Goal: Task Accomplishment & Management: Complete application form

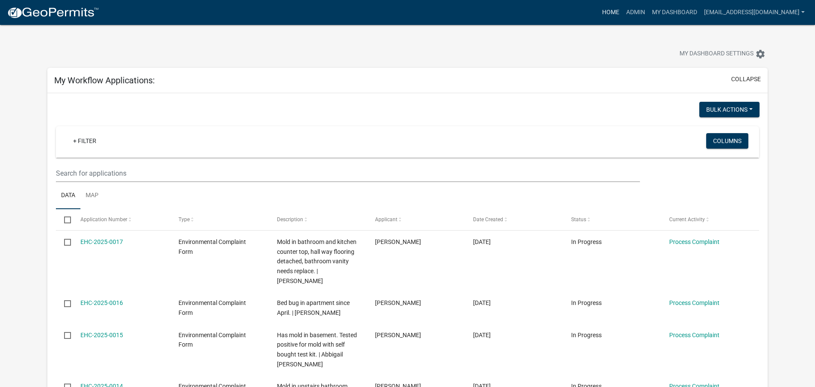
click at [598, 11] on link "Home" at bounding box center [610, 12] width 24 height 16
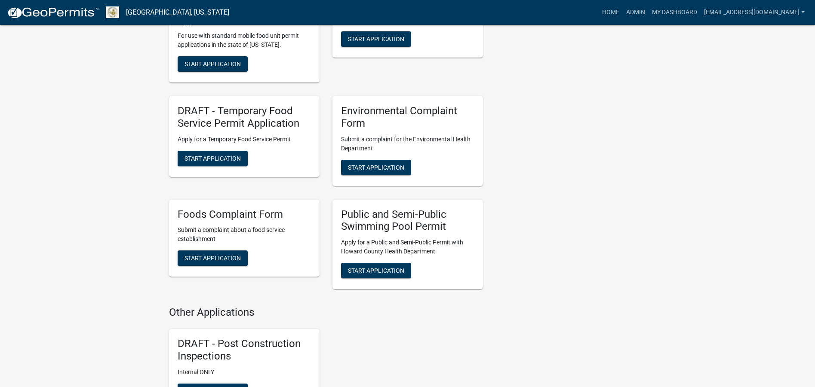
scroll to position [1290, 0]
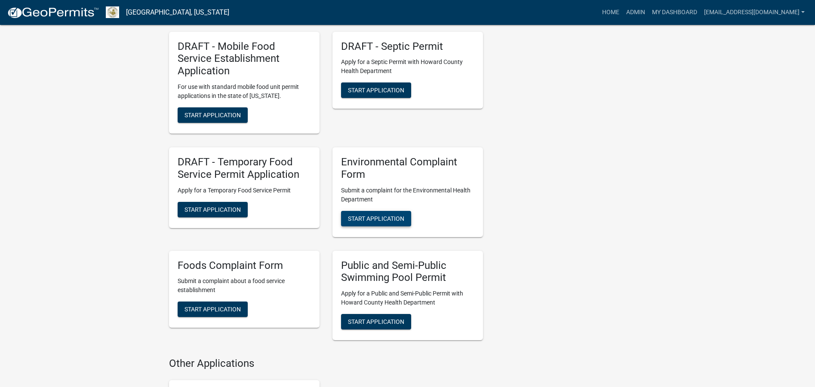
click at [383, 215] on span "Start Application" at bounding box center [376, 218] width 56 height 7
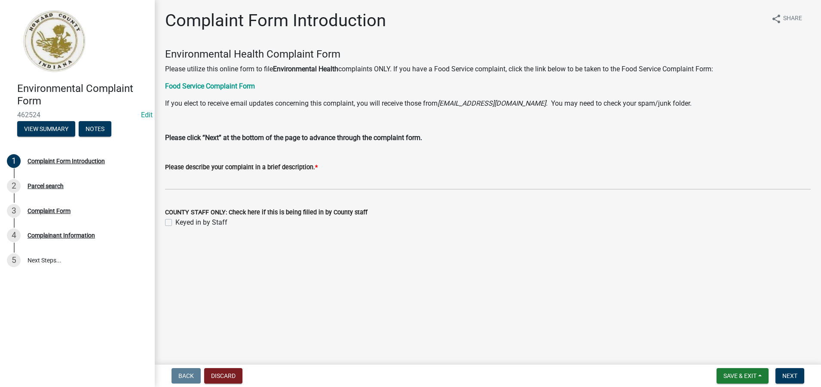
click at [175, 225] on label "Keyed in by Staff" at bounding box center [201, 223] width 52 height 10
click at [175, 223] on input "Keyed in by Staff" at bounding box center [178, 221] width 6 height 6
checkbox input "true"
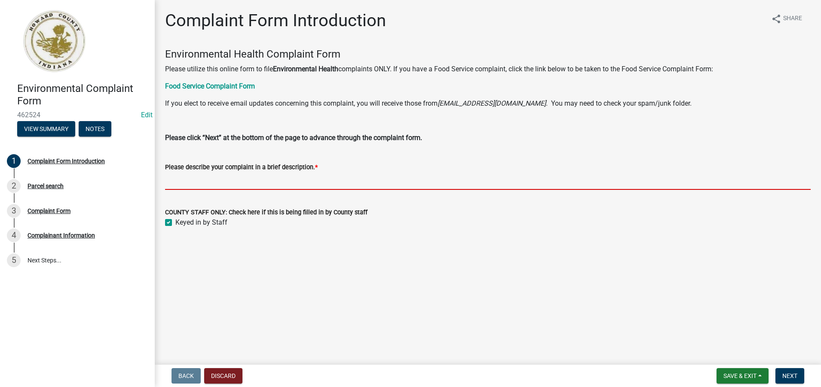
click at [174, 183] on input "Please describe your complaint in a brief description. *" at bounding box center [488, 181] width 646 height 18
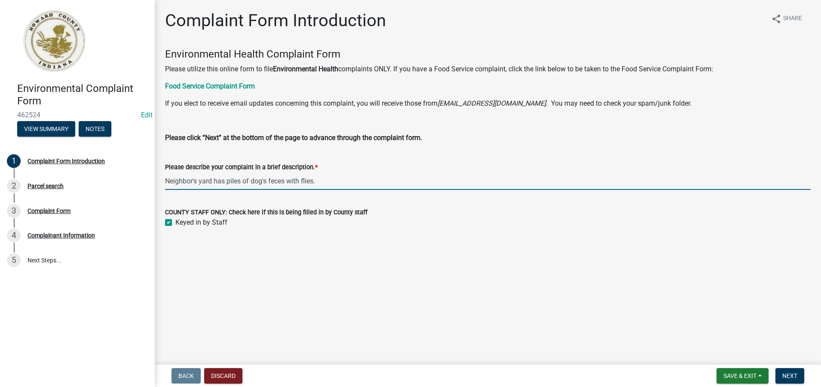
drag, startPoint x: 322, startPoint y: 182, endPoint x: 167, endPoint y: 183, distance: 155.2
click at [167, 183] on input "Neighbor's yard has piles of dog's feces with flies." at bounding box center [488, 181] width 646 height 18
type input "Neighbor's yard has piles of dog's feces with flies."
click at [791, 376] on span "Next" at bounding box center [789, 376] width 15 height 7
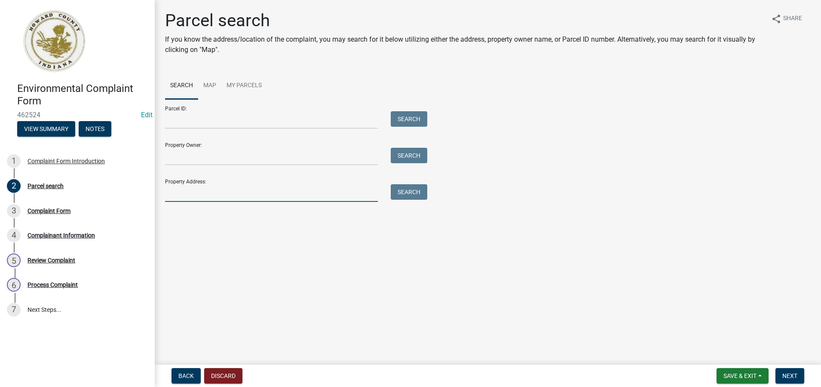
click at [175, 190] on input "Property Address:" at bounding box center [271, 193] width 213 height 18
type input "[STREET_ADDRESS][PERSON_NAME]"
click at [403, 193] on button "Search" at bounding box center [409, 191] width 37 height 15
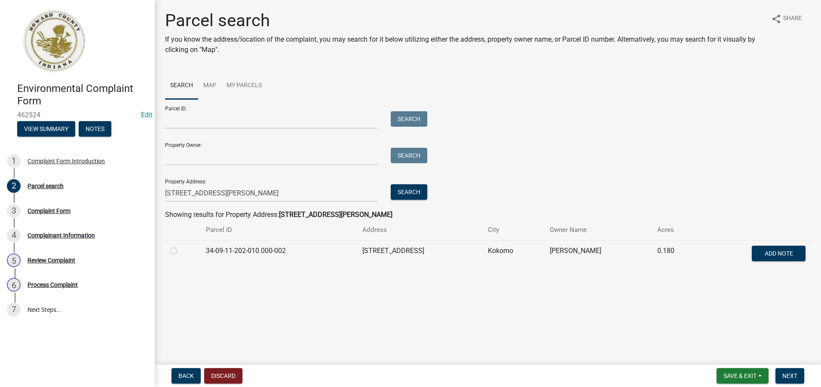
click at [181, 246] on label at bounding box center [181, 246] width 0 height 0
click at [181, 251] on input "radio" at bounding box center [184, 249] width 6 height 6
radio input "true"
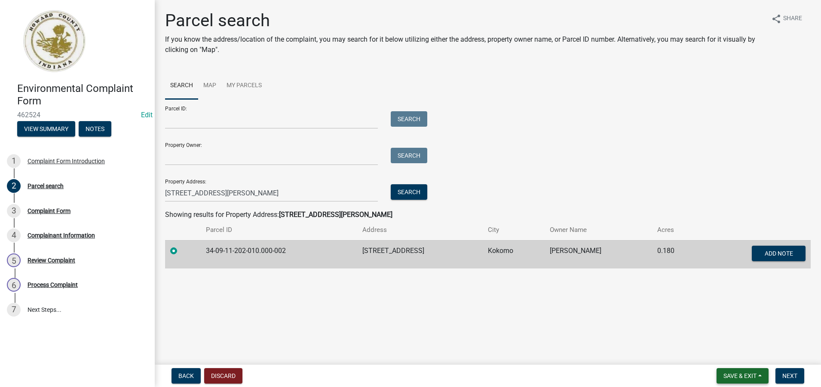
click at [745, 375] on span "Save & Exit" at bounding box center [740, 376] width 33 height 7
click at [715, 335] on button "Save" at bounding box center [734, 333] width 69 height 21
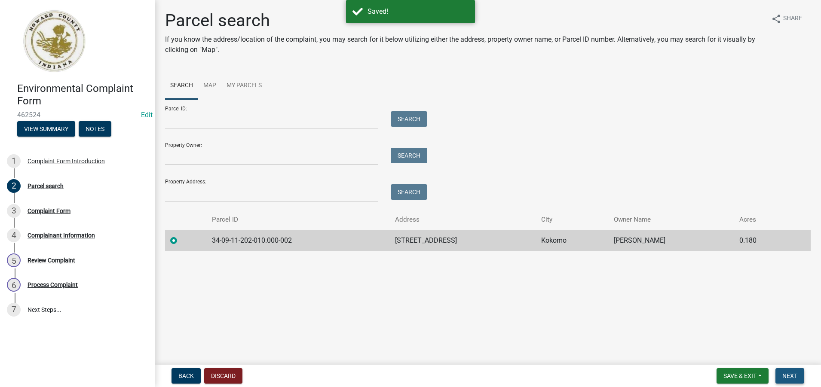
click at [794, 377] on span "Next" at bounding box center [789, 376] width 15 height 7
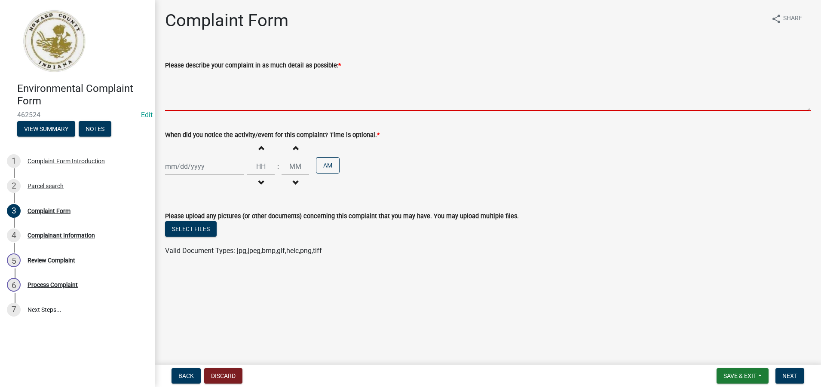
click at [178, 103] on textarea "Please describe your complaint in as much detail as possible: *" at bounding box center [488, 91] width 646 height 40
paste textarea "Neighbor's yard has piles of dog's feces with flies."
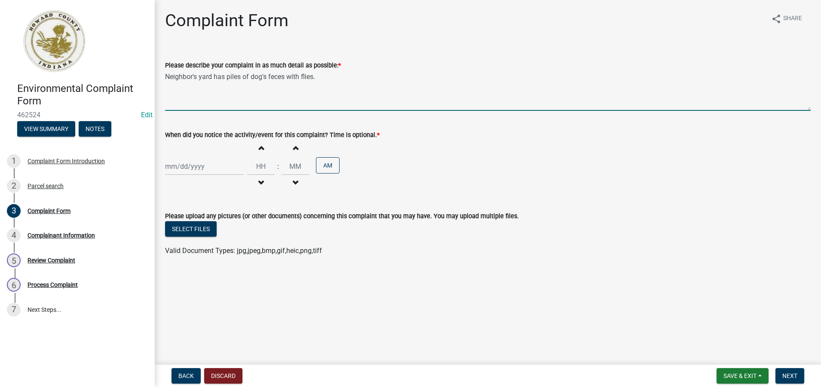
type textarea "Neighbor's yard has piles of dog's feces with flies."
click at [169, 169] on div at bounding box center [204, 167] width 79 height 18
select select "8"
select select "2025"
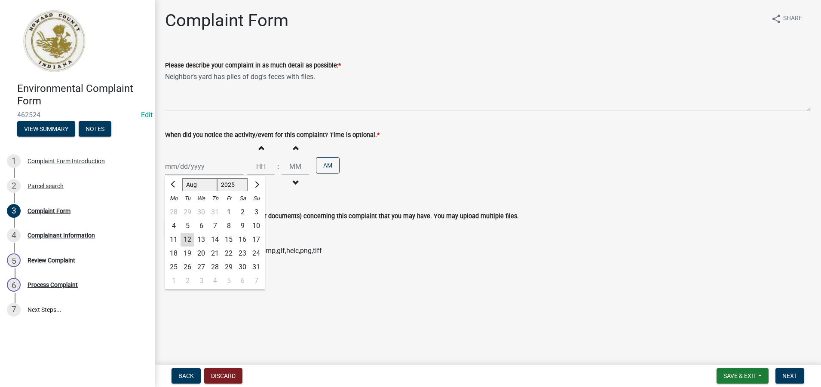
click at [176, 239] on div "11" at bounding box center [174, 240] width 14 height 14
type input "[DATE]"
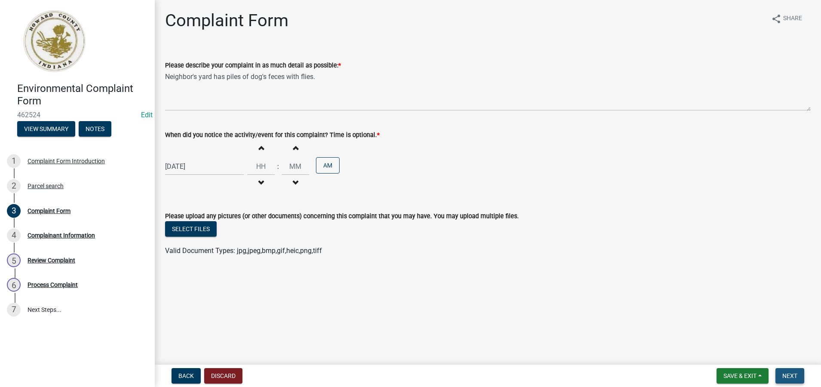
click at [790, 377] on span "Next" at bounding box center [789, 376] width 15 height 7
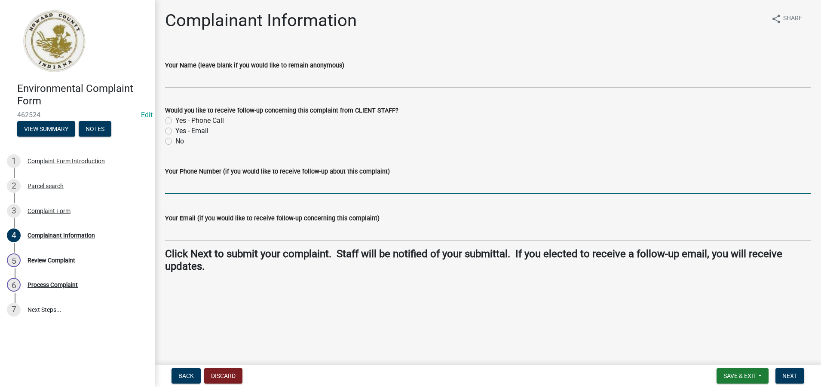
click at [171, 185] on input "Your Phone Number (if you would like to receive follow-up about this complaint)" at bounding box center [488, 186] width 646 height 18
type input "[PHONE_NUMBER]"
click at [788, 377] on span "Next" at bounding box center [789, 376] width 15 height 7
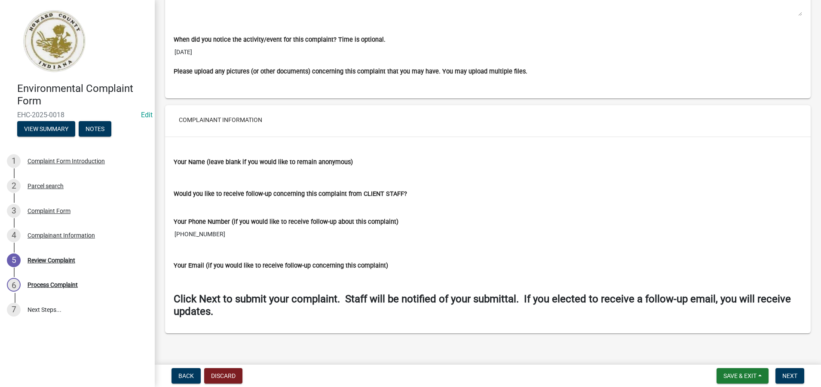
scroll to position [619, 0]
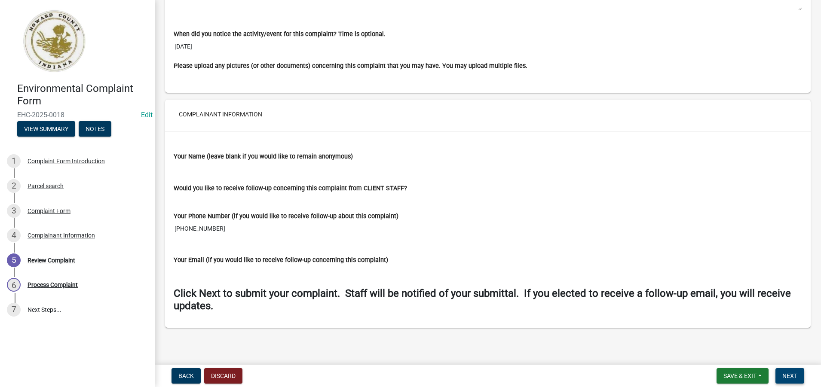
click at [791, 379] on span "Next" at bounding box center [789, 376] width 15 height 7
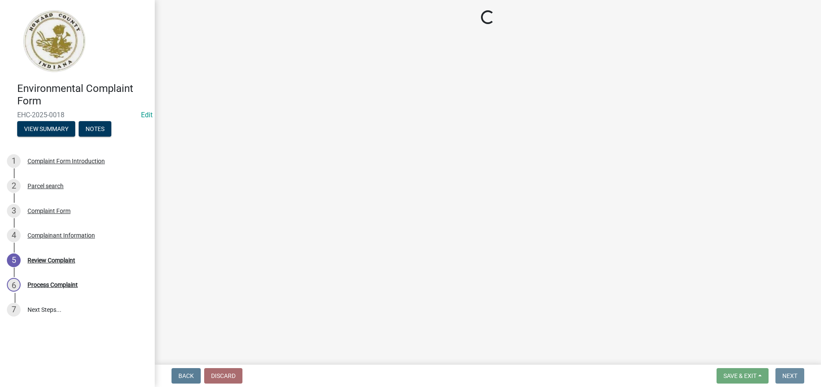
scroll to position [0, 0]
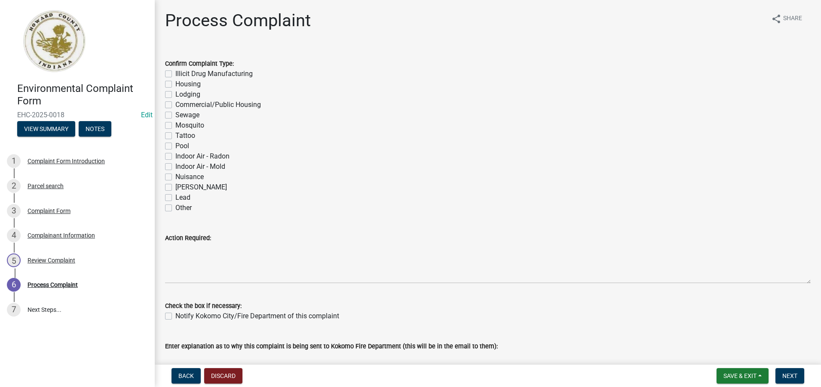
click at [175, 179] on label "Nuisance" at bounding box center [189, 177] width 28 height 10
click at [175, 178] on input "Nuisance" at bounding box center [178, 175] width 6 height 6
checkbox input "true"
checkbox input "false"
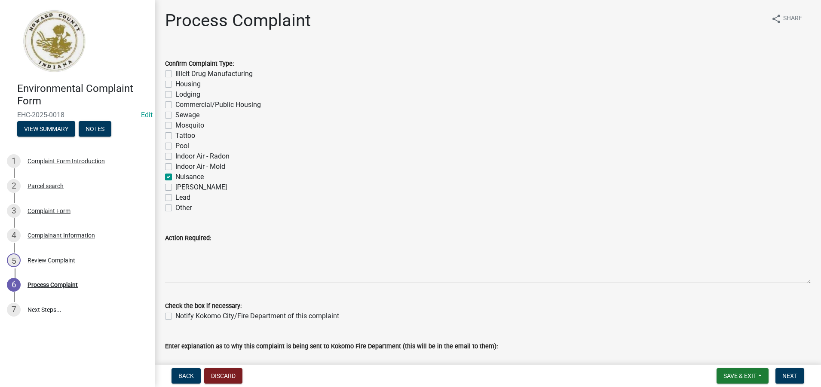
checkbox input "false"
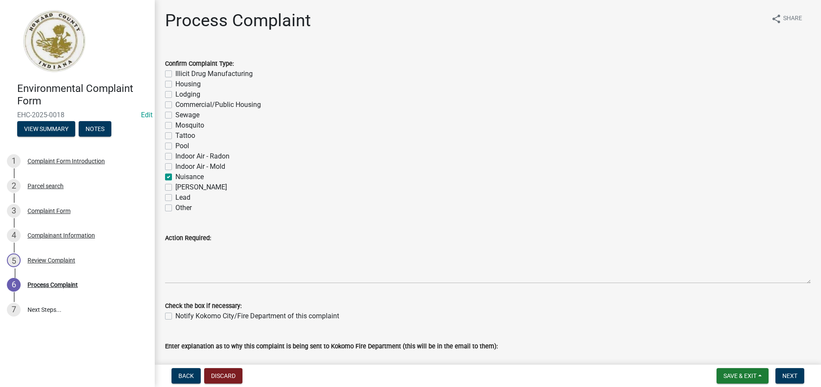
checkbox input "false"
checkbox input "true"
checkbox input "false"
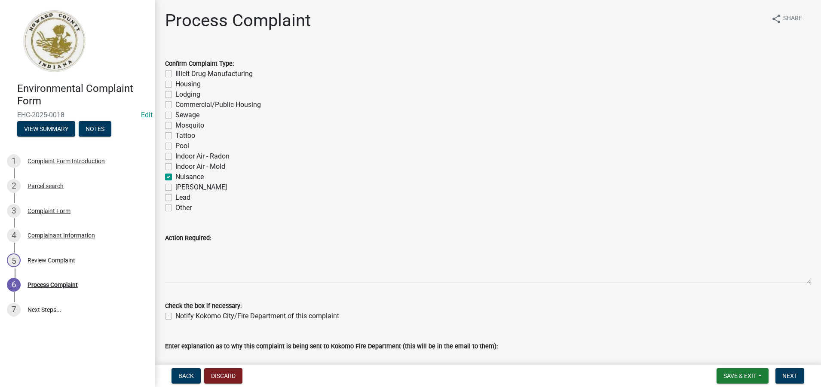
checkbox input "false"
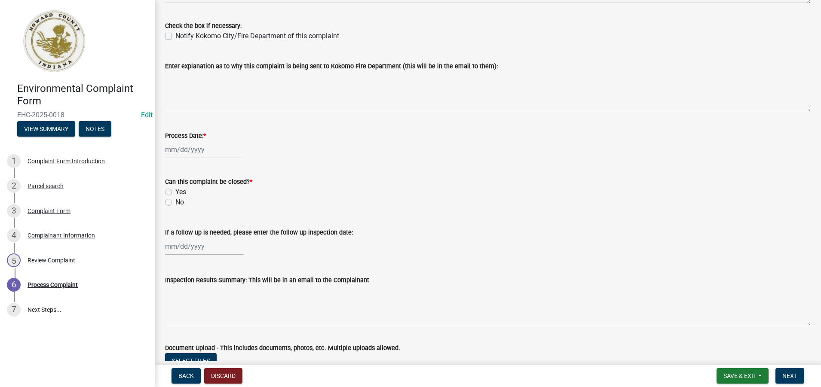
scroll to position [301, 0]
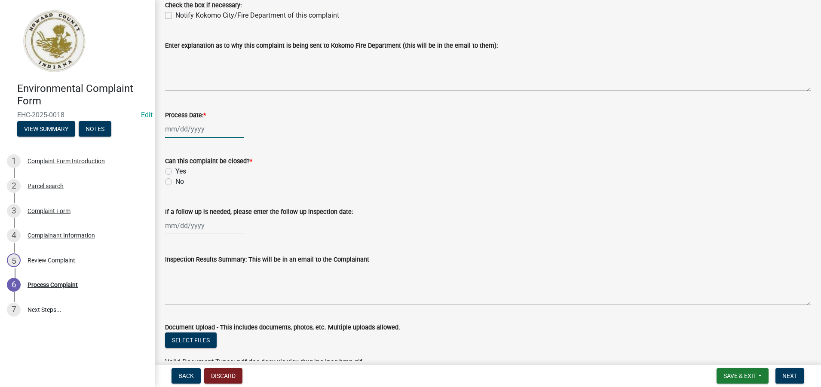
click at [189, 132] on div at bounding box center [204, 129] width 79 height 18
select select "8"
select select "2025"
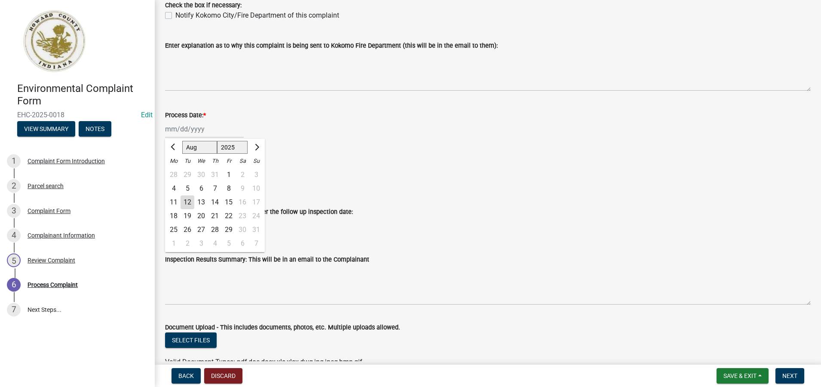
click at [188, 203] on div "12" at bounding box center [188, 203] width 14 height 14
type input "[DATE]"
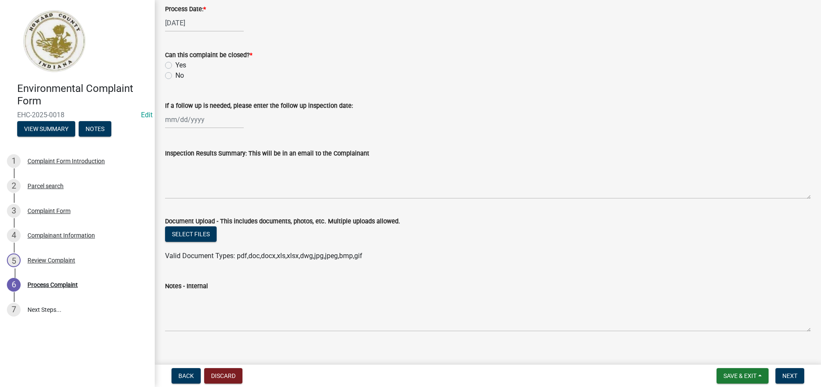
scroll to position [418, 0]
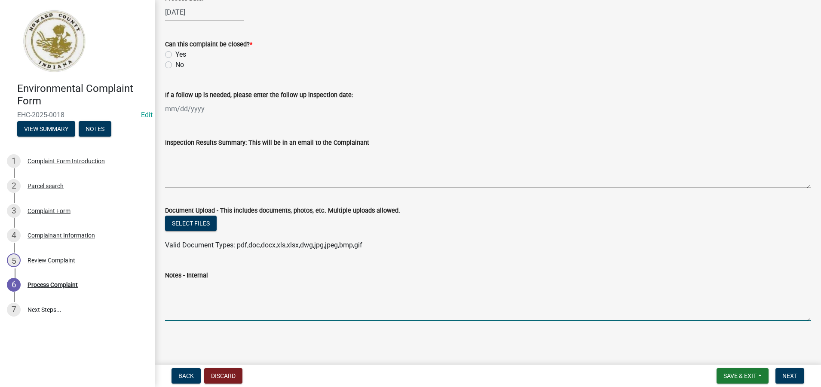
click at [184, 301] on textarea "Notes - Internal" at bounding box center [488, 301] width 646 height 40
click at [320, 293] on textarea "Complainant name: [PERSON_NAME] - [PHONE_NUMBER]" at bounding box center [488, 301] width 646 height 40
paste textarea "Neighbor's yard has piles of dog's feces with flies."
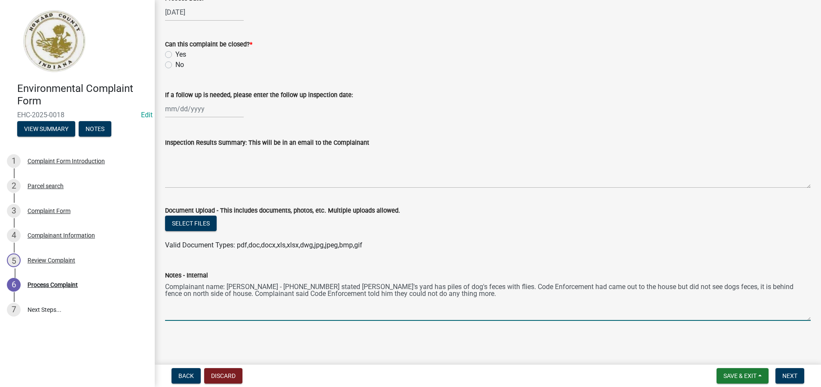
click at [237, 295] on textarea "Complainant name: [PERSON_NAME] - [PHONE_NUMBER] stated [PERSON_NAME]'s yard ha…" at bounding box center [488, 301] width 646 height 40
click at [481, 297] on textarea "Complainant name: [PERSON_NAME] - [PHONE_NUMBER] stated [PERSON_NAME]'s yard ha…" at bounding box center [488, 301] width 646 height 40
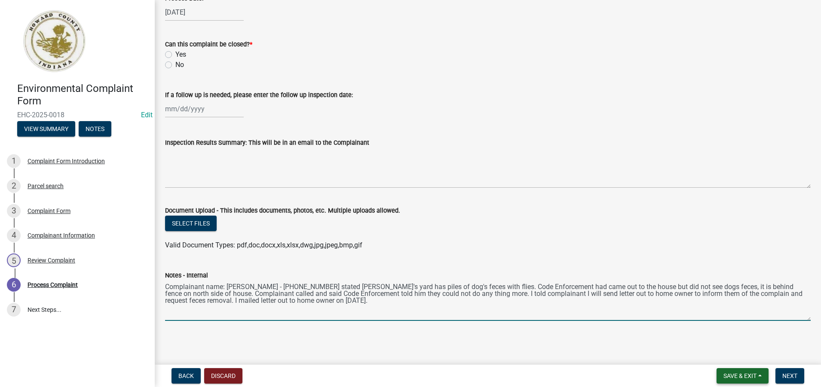
type textarea "Complainant name: [PERSON_NAME] - [PHONE_NUMBER] stated [PERSON_NAME]'s yard ha…"
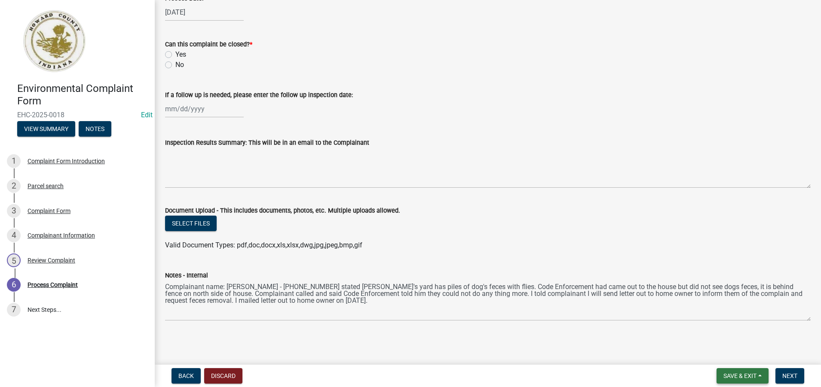
click at [734, 379] on span "Save & Exit" at bounding box center [740, 376] width 33 height 7
click at [712, 354] on button "Save & Exit" at bounding box center [734, 353] width 69 height 21
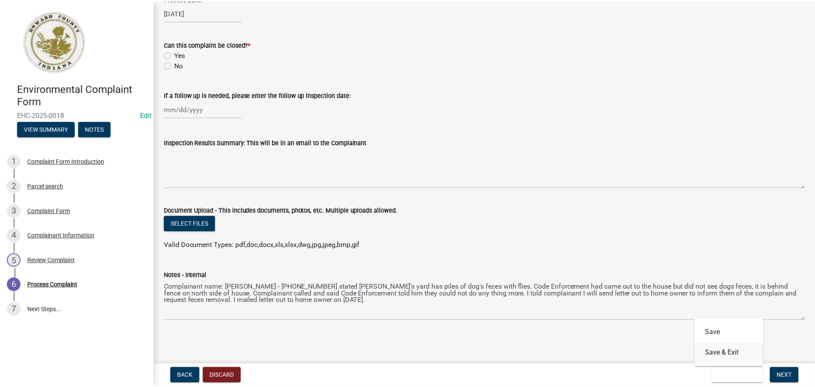
scroll to position [0, 0]
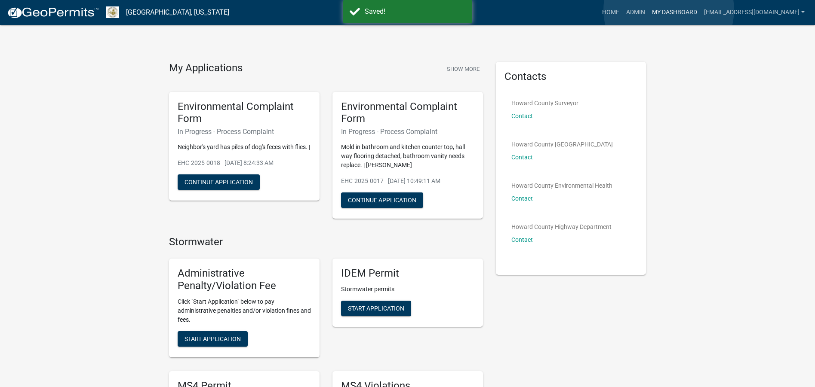
click at [668, 10] on link "My Dashboard" at bounding box center [674, 12] width 52 height 16
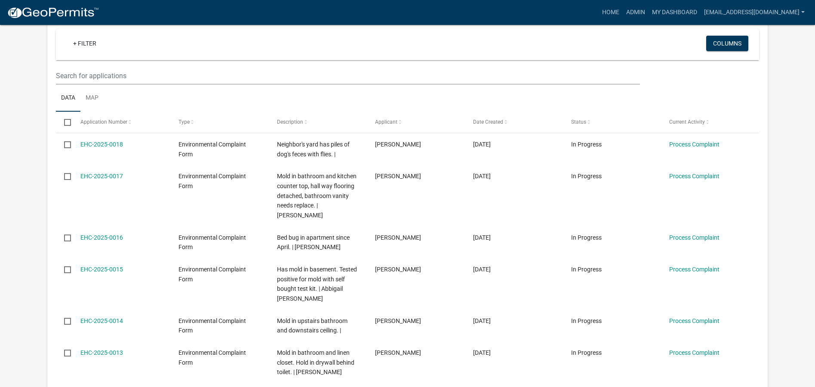
scroll to position [86, 0]
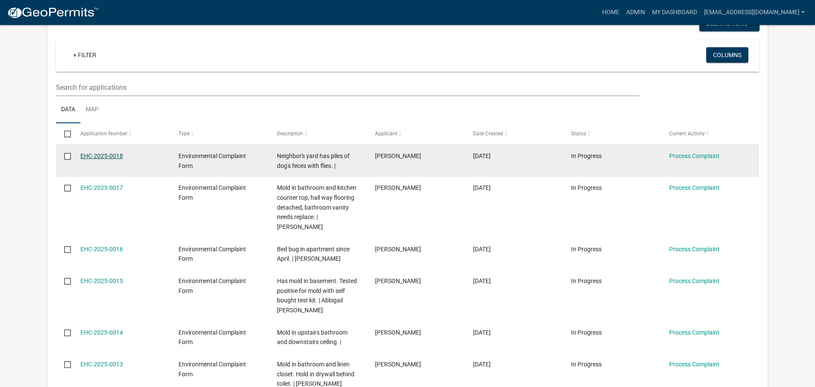
click at [95, 153] on link "EHC-2025-0018" at bounding box center [101, 156] width 43 height 7
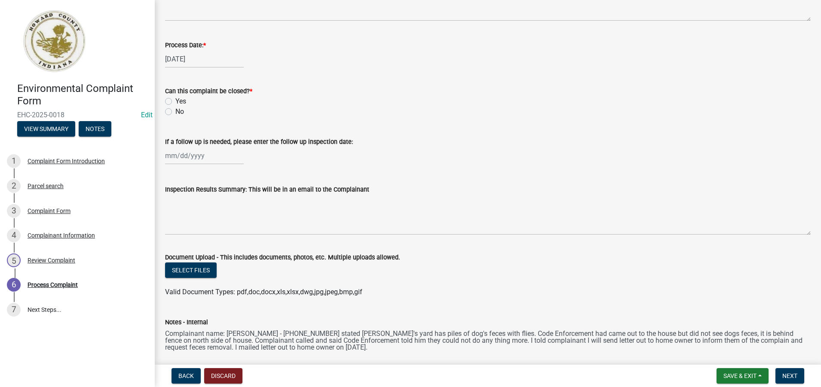
scroll to position [418, 0]
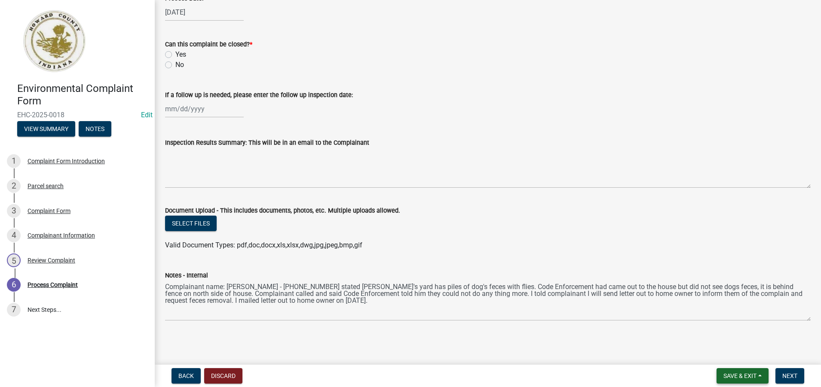
click at [735, 377] on span "Save & Exit" at bounding box center [740, 376] width 33 height 7
click at [728, 353] on button "Save & Exit" at bounding box center [734, 353] width 69 height 21
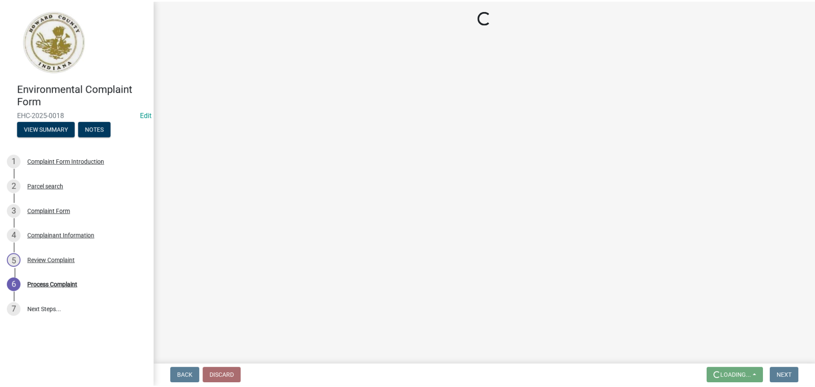
scroll to position [0, 0]
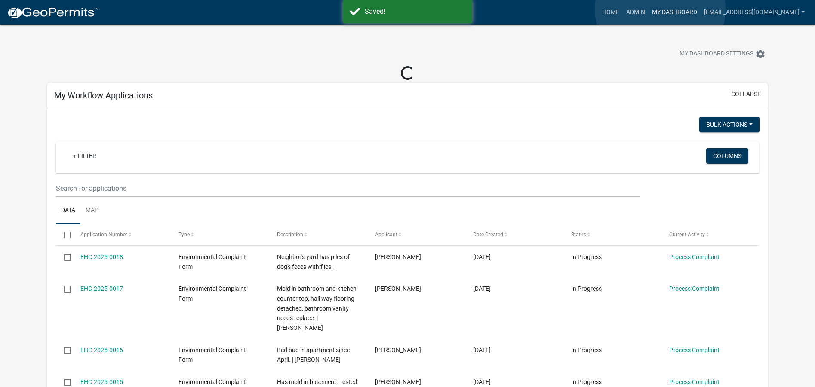
click at [660, 9] on link "My Dashboard" at bounding box center [674, 12] width 52 height 16
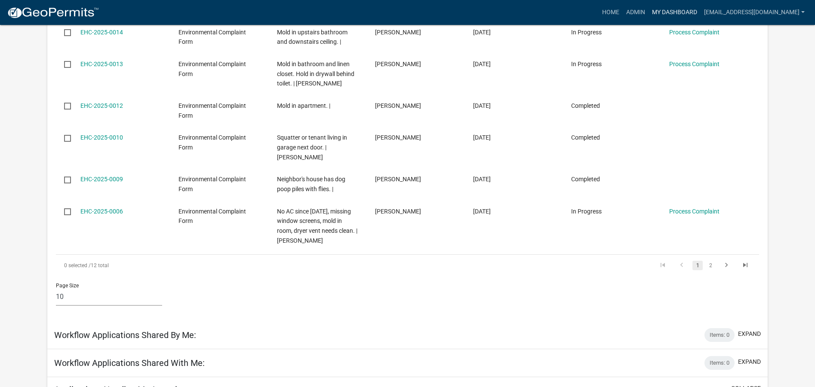
scroll to position [415, 0]
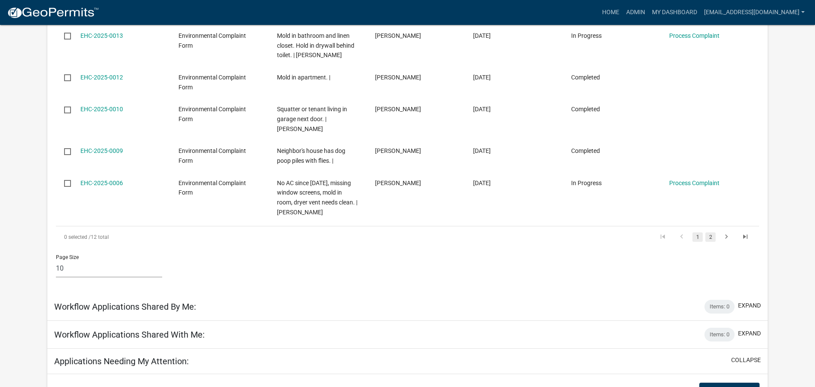
click at [713, 236] on link "2" at bounding box center [710, 237] width 10 height 9
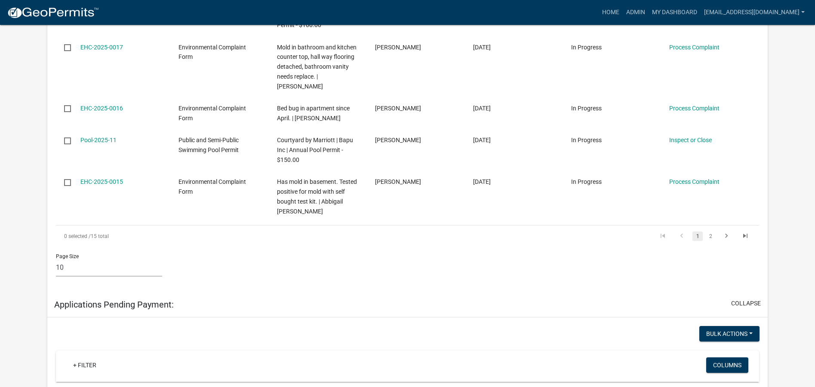
scroll to position [802, 0]
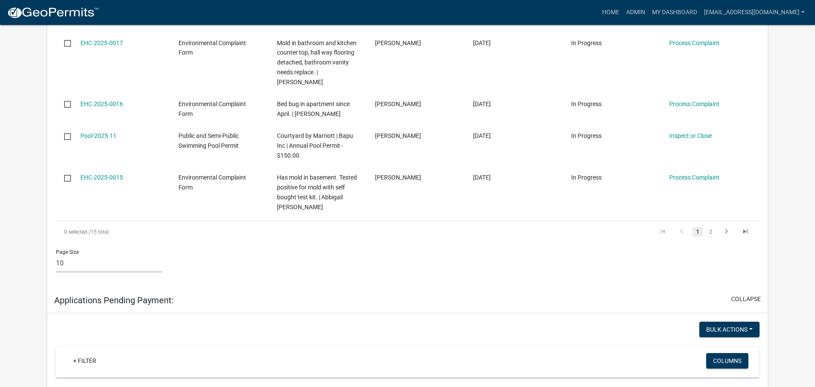
click at [698, 237] on link "1" at bounding box center [697, 231] width 10 height 9
click at [744, 304] on button "collapse" at bounding box center [746, 299] width 30 height 9
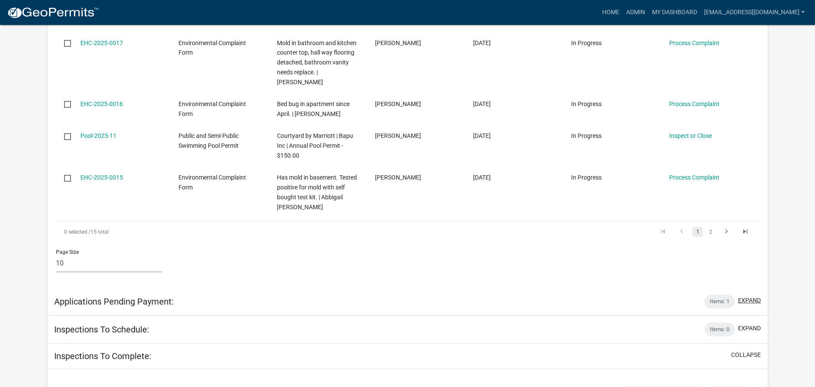
click at [758, 305] on button "expand" at bounding box center [749, 300] width 23 height 9
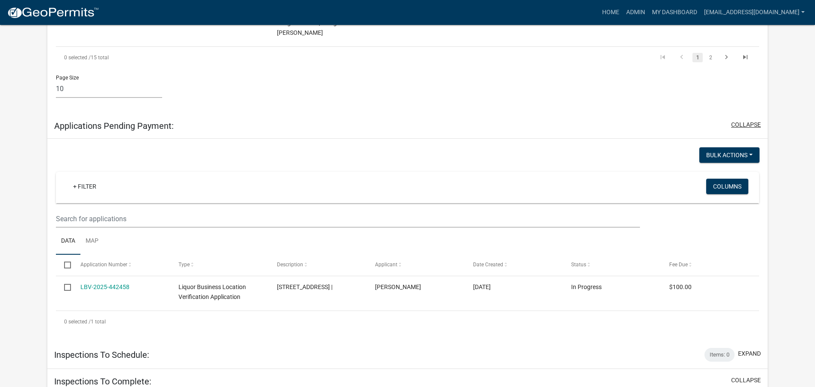
scroll to position [931, 0]
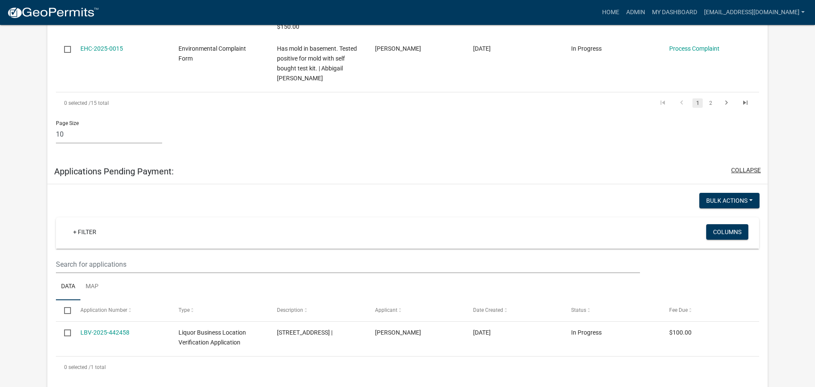
click at [738, 175] on button "collapse" at bounding box center [746, 170] width 30 height 9
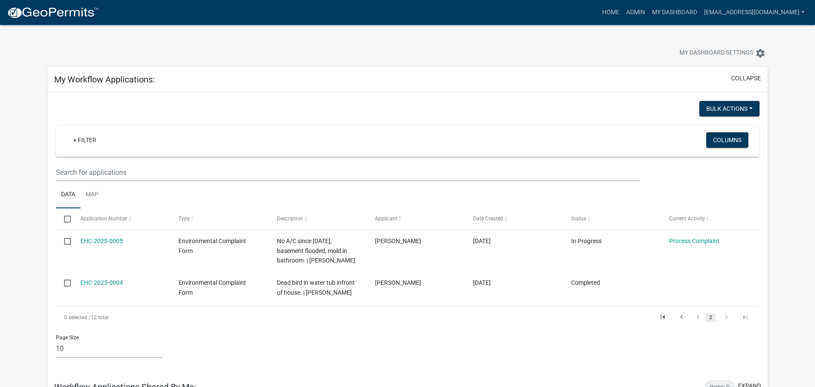
scroll to position [0, 0]
click at [662, 14] on link "My Dashboard" at bounding box center [674, 12] width 52 height 16
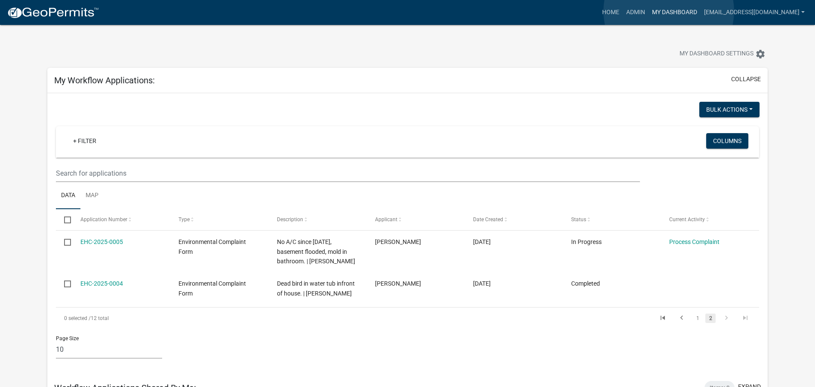
click at [668, 11] on link "My Dashboard" at bounding box center [674, 12] width 52 height 16
click at [601, 12] on link "Home" at bounding box center [610, 12] width 24 height 16
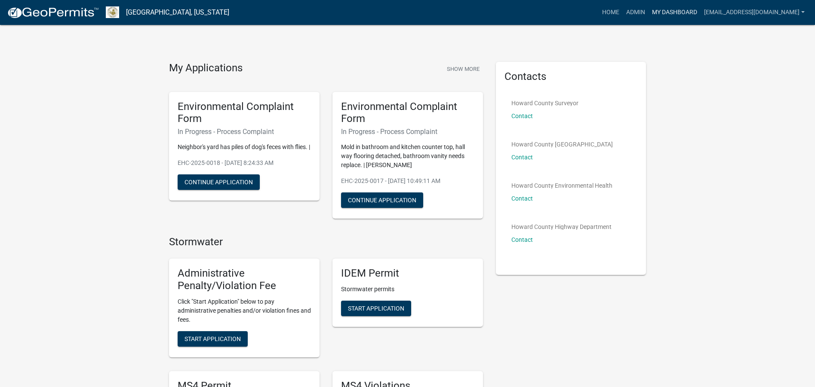
click at [672, 11] on link "My Dashboard" at bounding box center [674, 12] width 52 height 16
